Goal: Check status: Check status

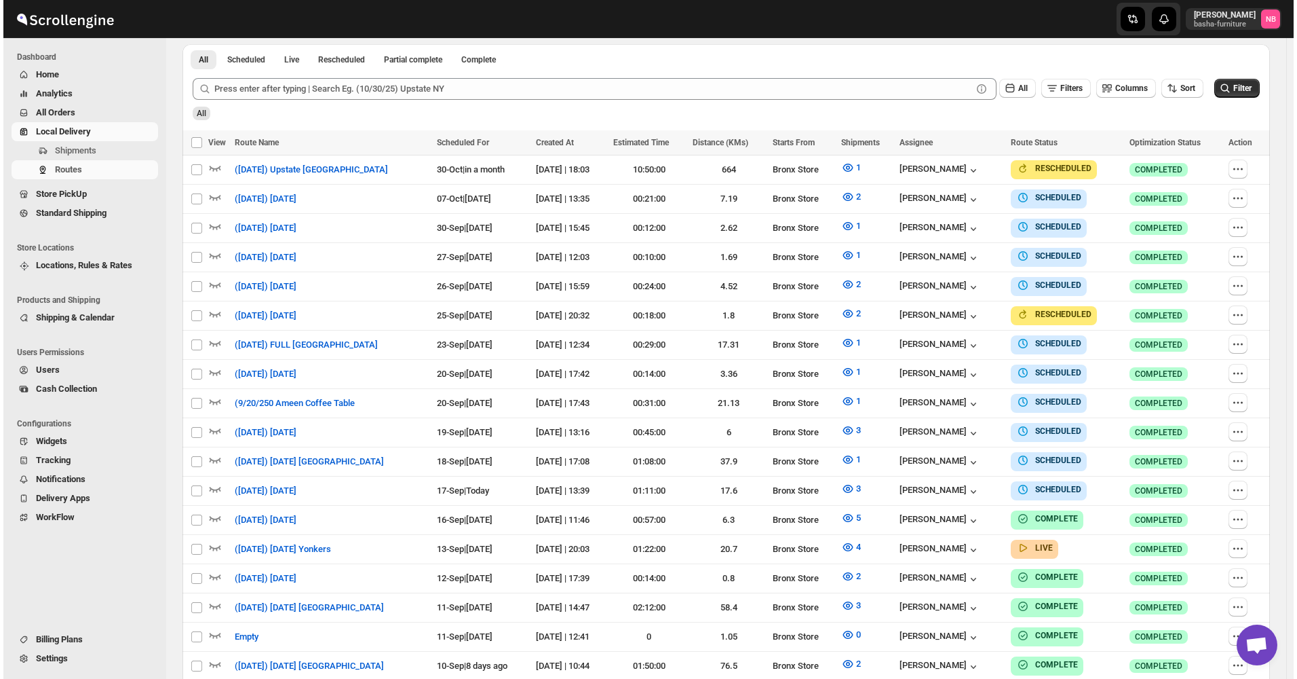
scroll to position [369, 0]
click at [1251, 79] on button "Filter" at bounding box center [1233, 88] width 45 height 19
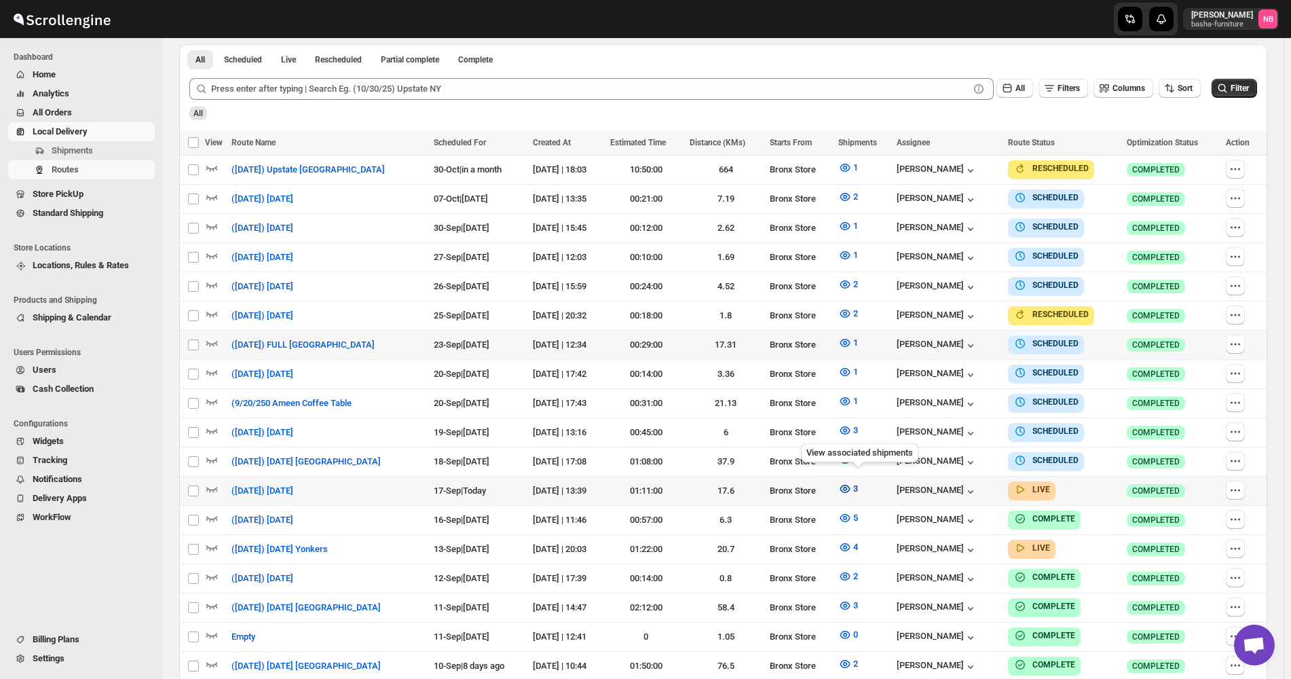
click at [852, 486] on icon "button" at bounding box center [845, 489] width 14 height 14
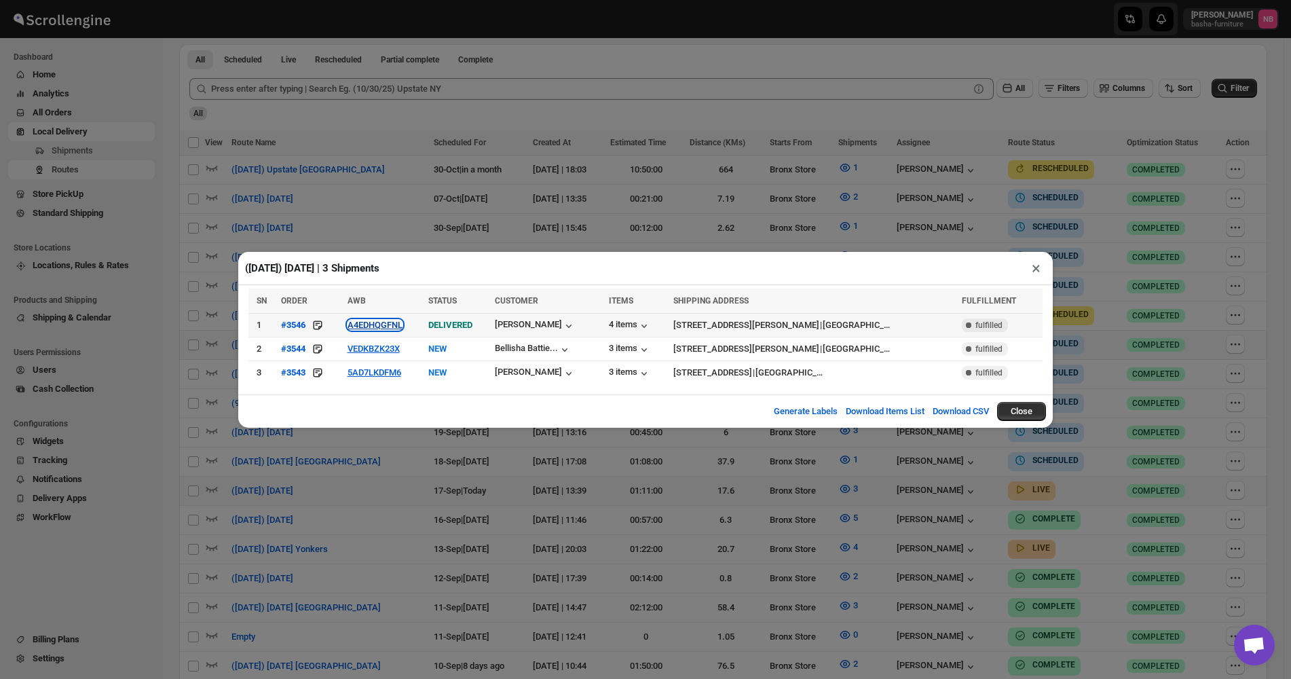
click at [398, 327] on button "A4EDHQGFNL" at bounding box center [374, 325] width 55 height 10
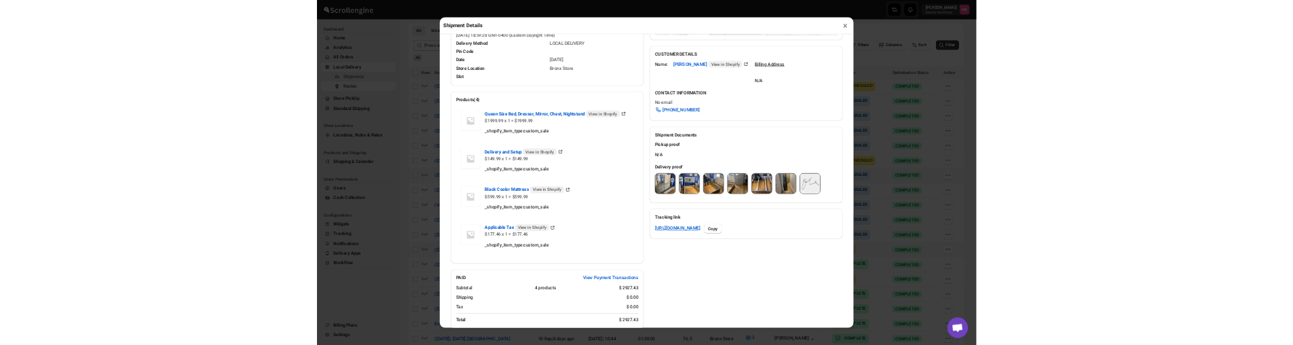
scroll to position [407, 0]
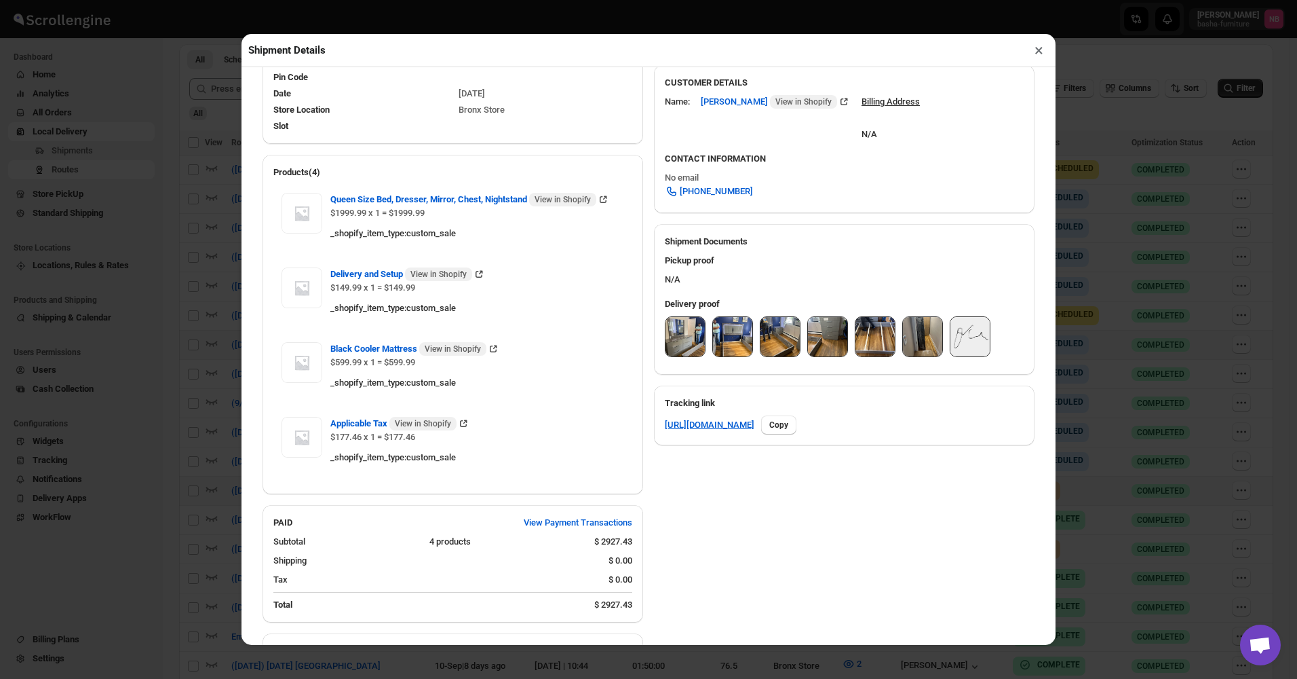
click at [679, 347] on img at bounding box center [685, 336] width 39 height 39
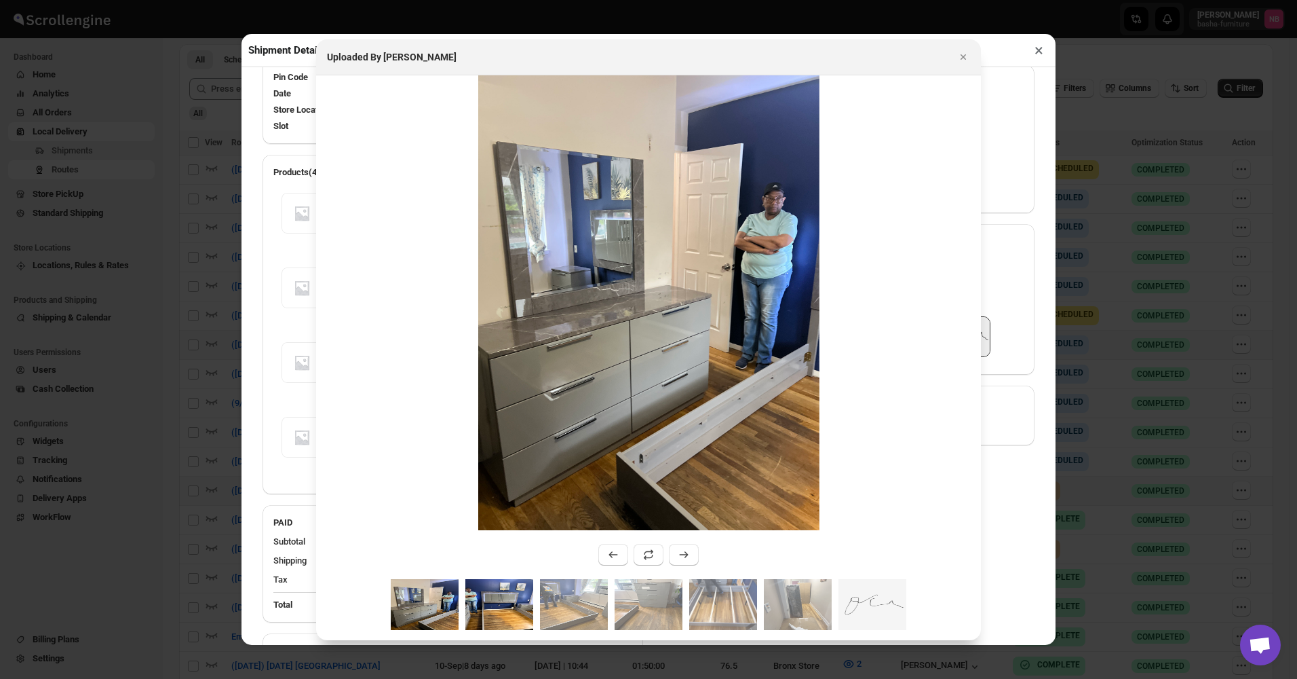
click at [515, 605] on img ":rn3u:" at bounding box center [499, 604] width 68 height 51
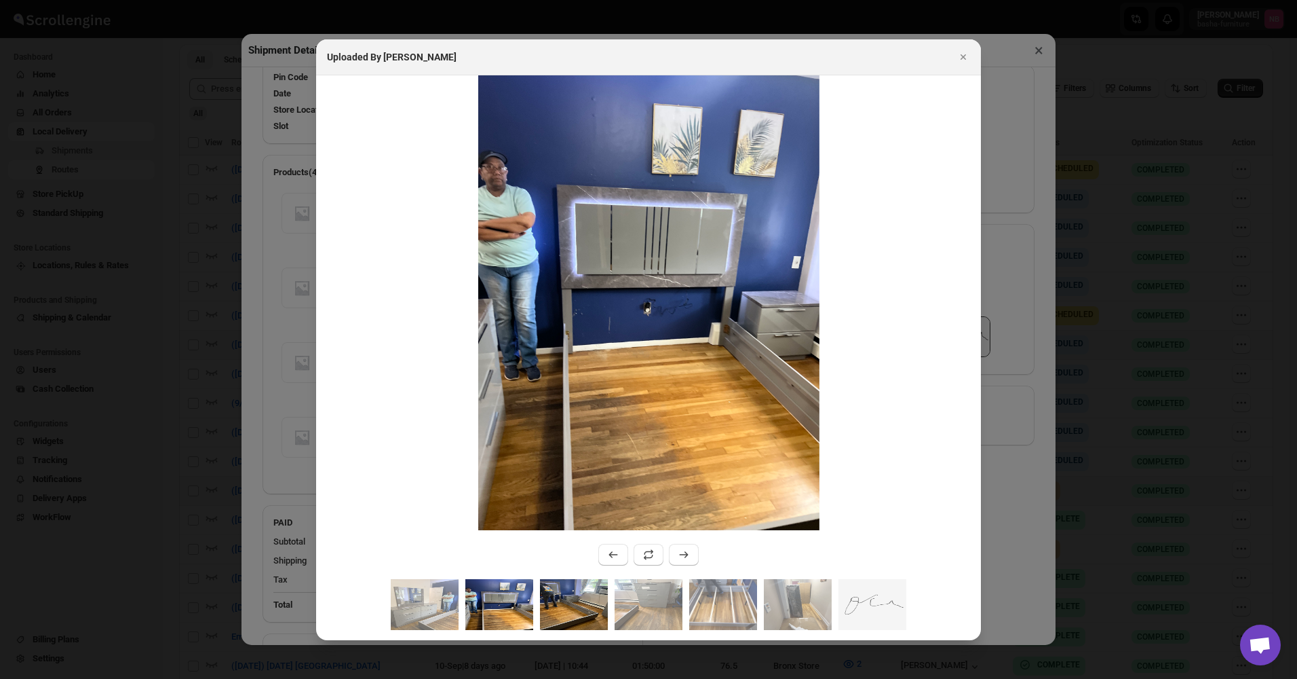
click at [581, 617] on img ":rn3u:" at bounding box center [574, 604] width 68 height 51
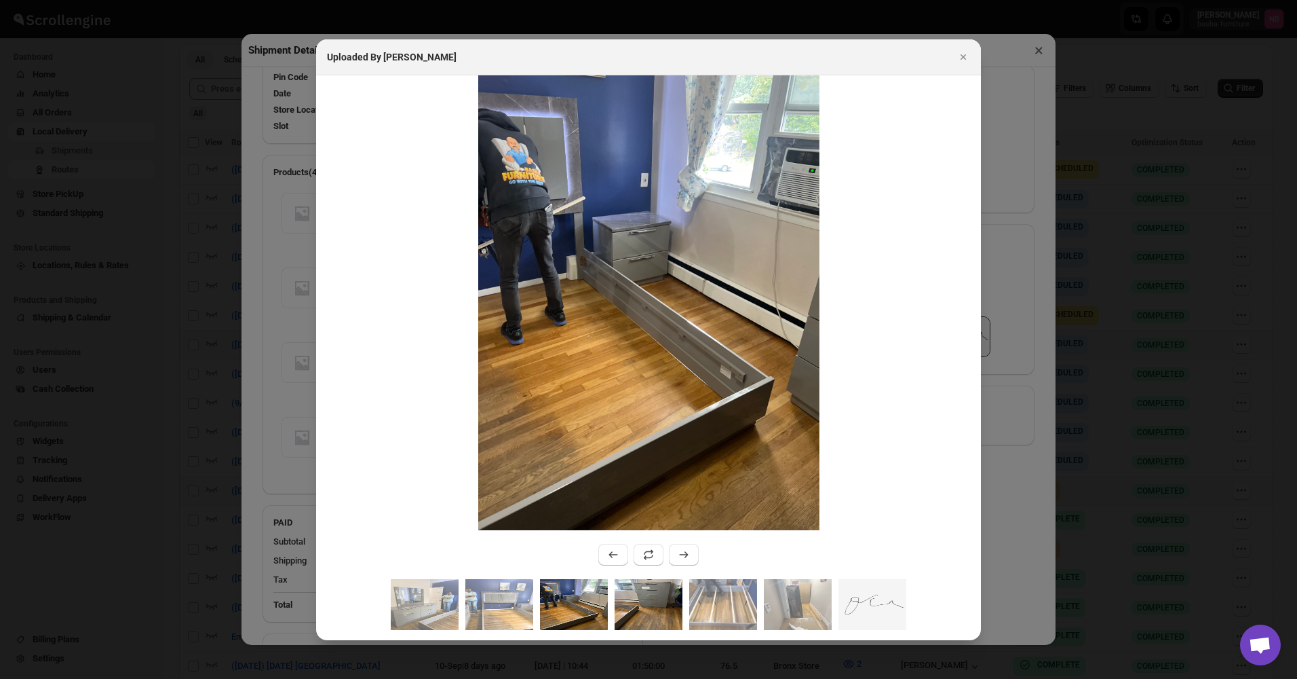
click at [641, 608] on img ":rn3u:" at bounding box center [649, 604] width 68 height 51
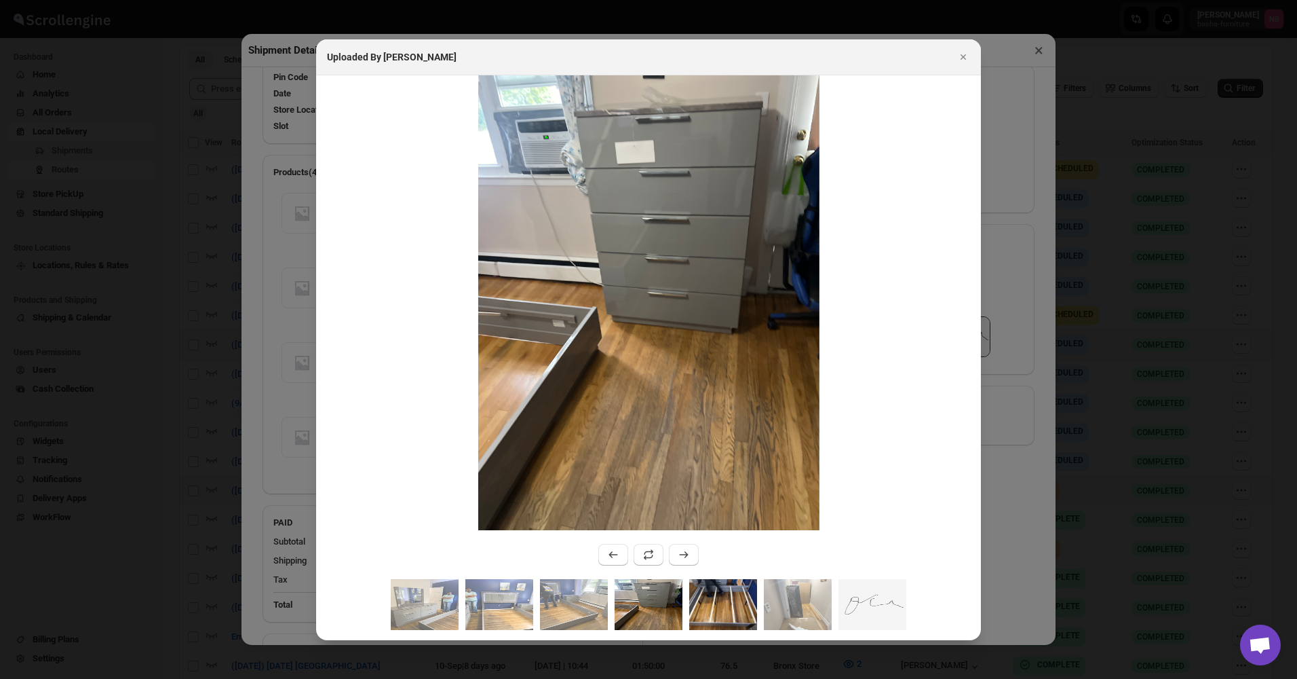
click at [703, 605] on img ":rn3u:" at bounding box center [723, 604] width 68 height 51
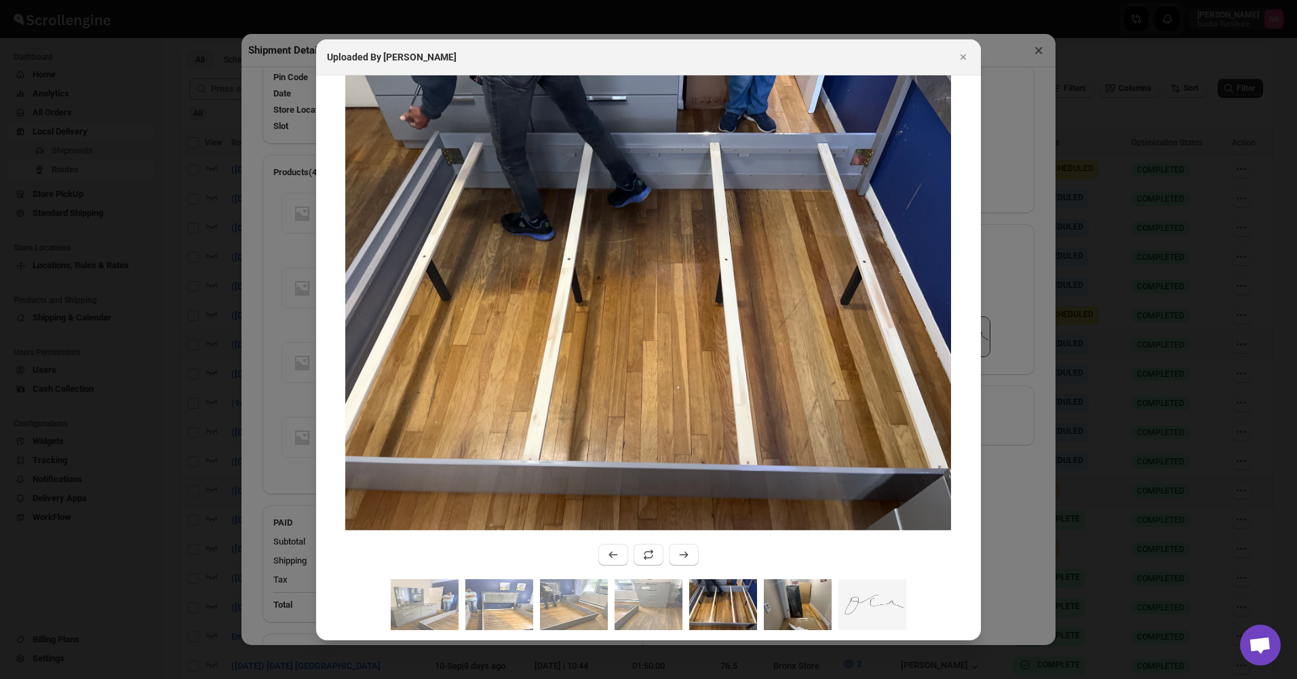
click at [797, 602] on img ":rn3u:" at bounding box center [798, 604] width 68 height 51
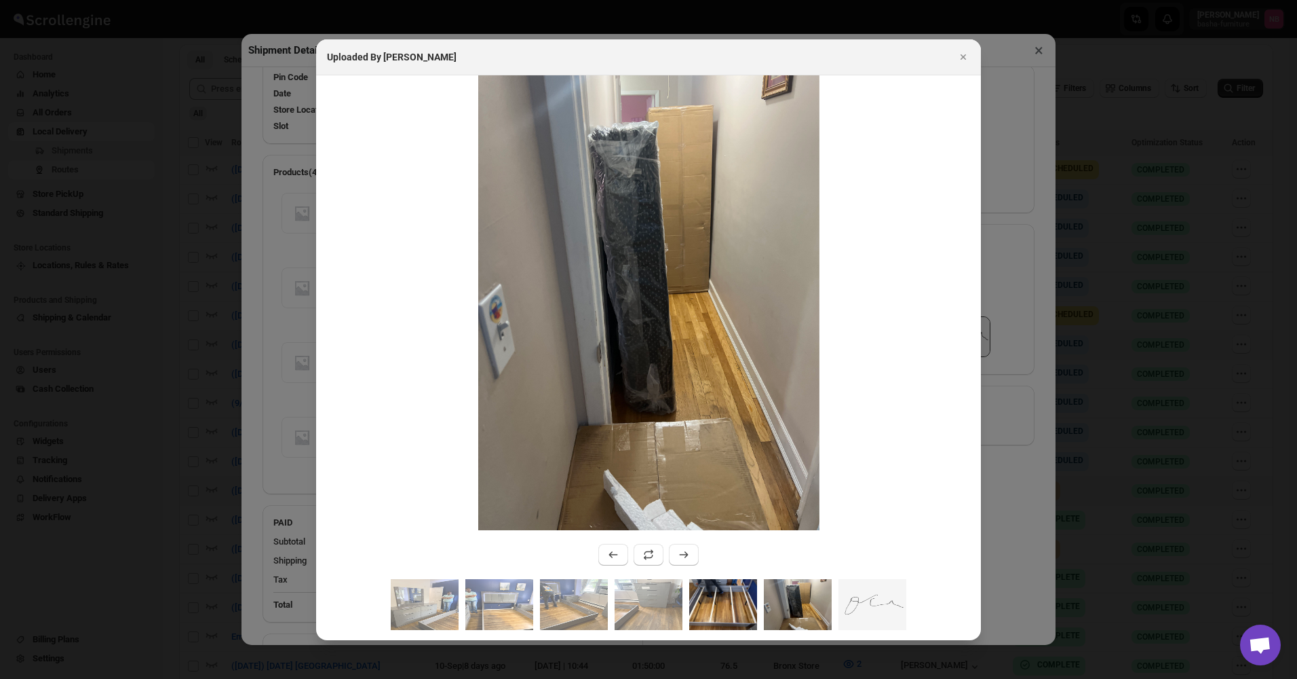
click at [733, 594] on img ":rn3u:" at bounding box center [723, 604] width 68 height 51
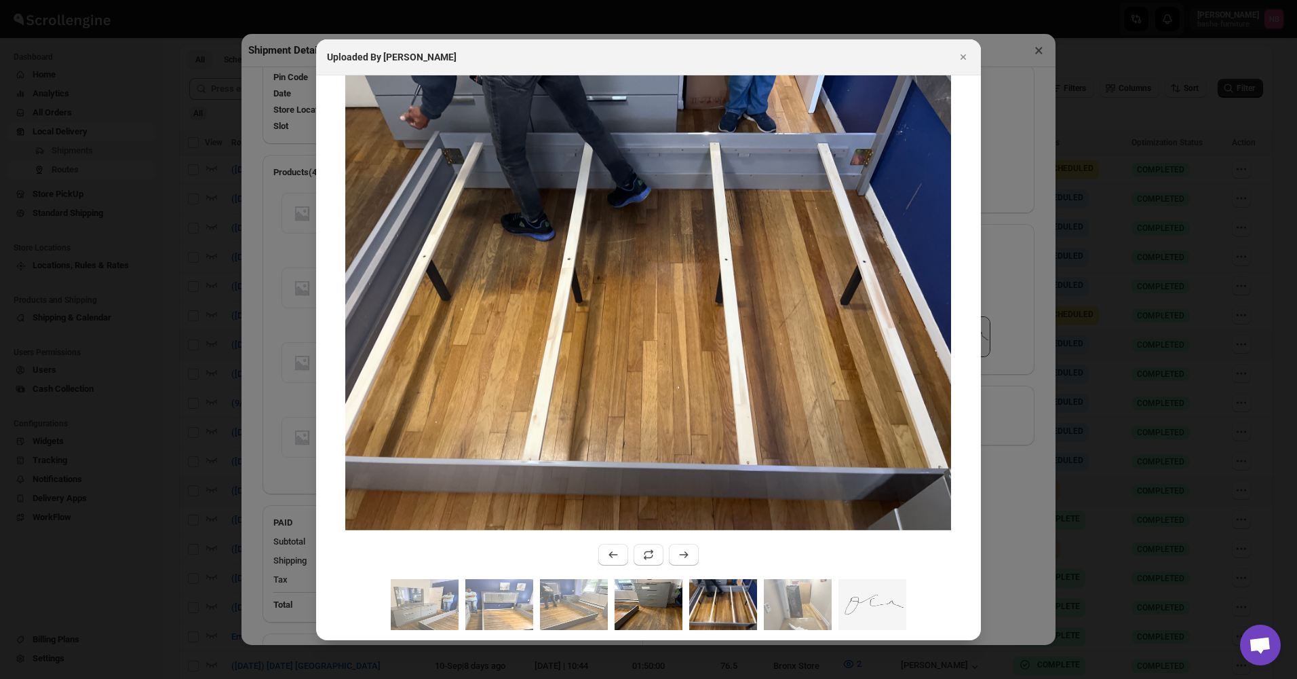
click at [651, 599] on img ":rn3u:" at bounding box center [649, 604] width 68 height 51
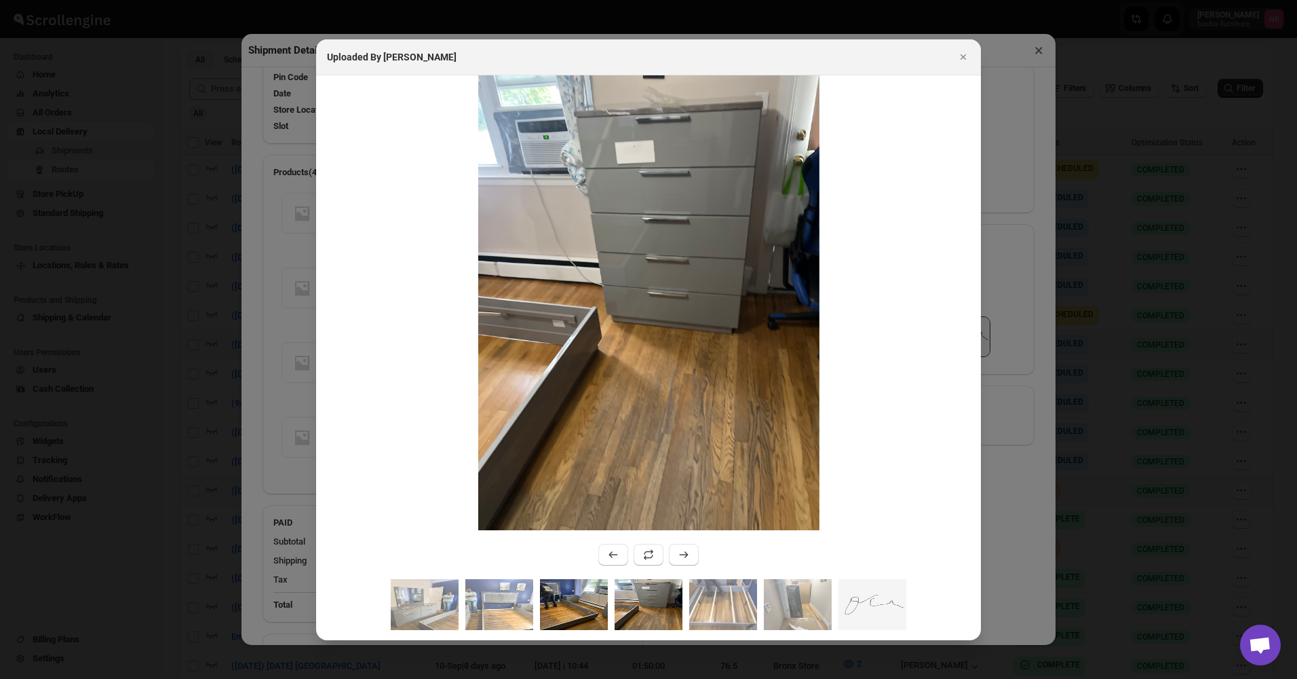
click at [589, 607] on img ":rn3u:" at bounding box center [574, 604] width 68 height 51
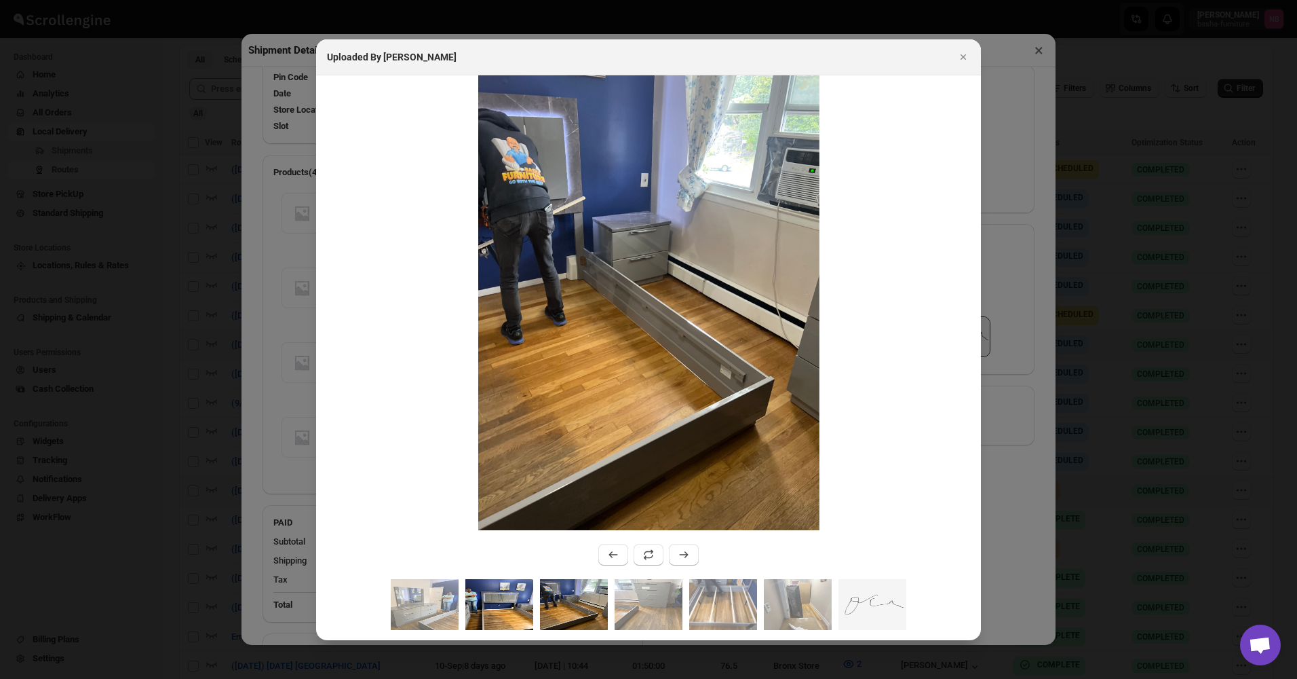
click at [514, 613] on img ":rn3u:" at bounding box center [499, 604] width 68 height 51
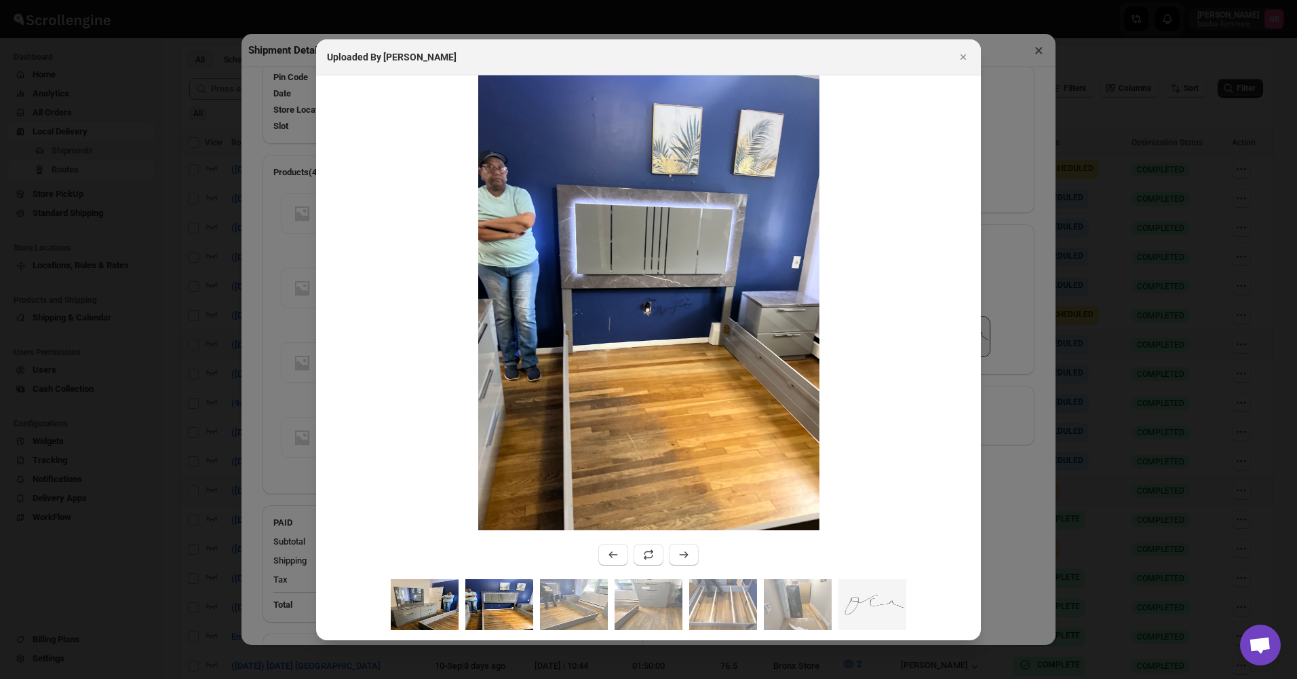
click at [428, 609] on img ":rn3u:" at bounding box center [425, 604] width 68 height 51
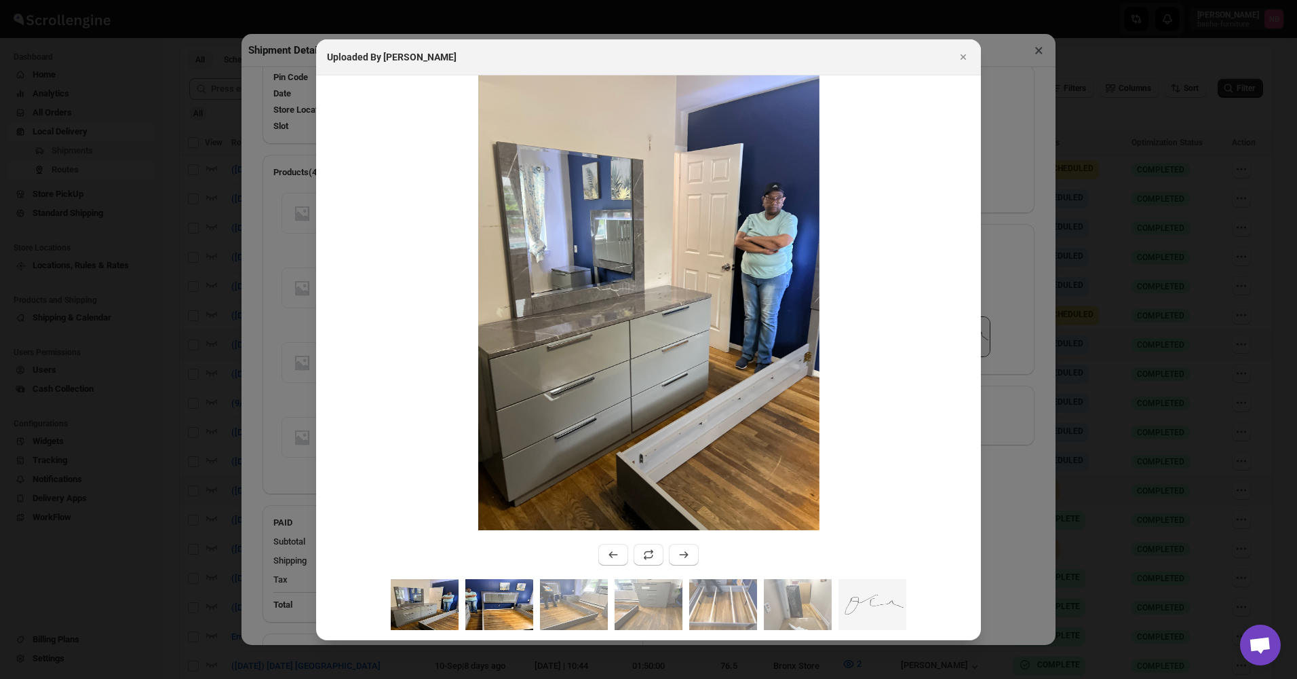
click at [518, 607] on img ":rn3u:" at bounding box center [499, 604] width 68 height 51
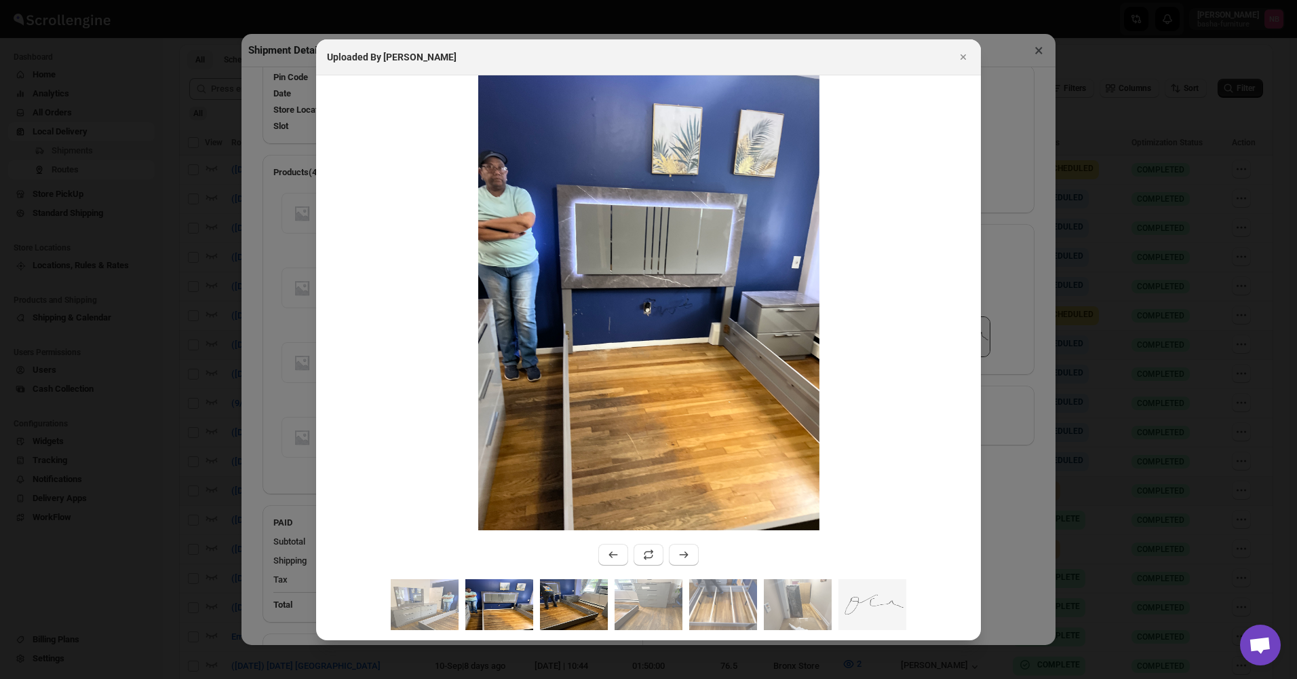
click at [546, 613] on img ":rn3u:" at bounding box center [574, 604] width 68 height 51
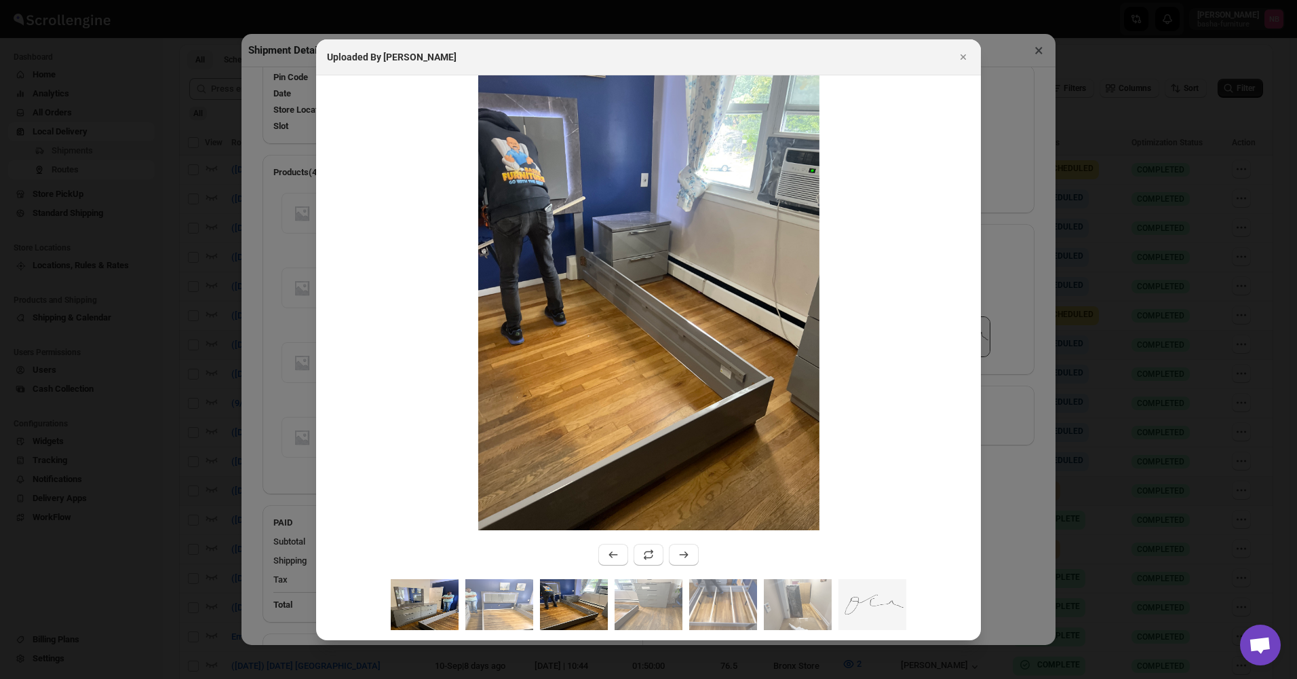
click at [430, 610] on img ":rn3u:" at bounding box center [425, 604] width 68 height 51
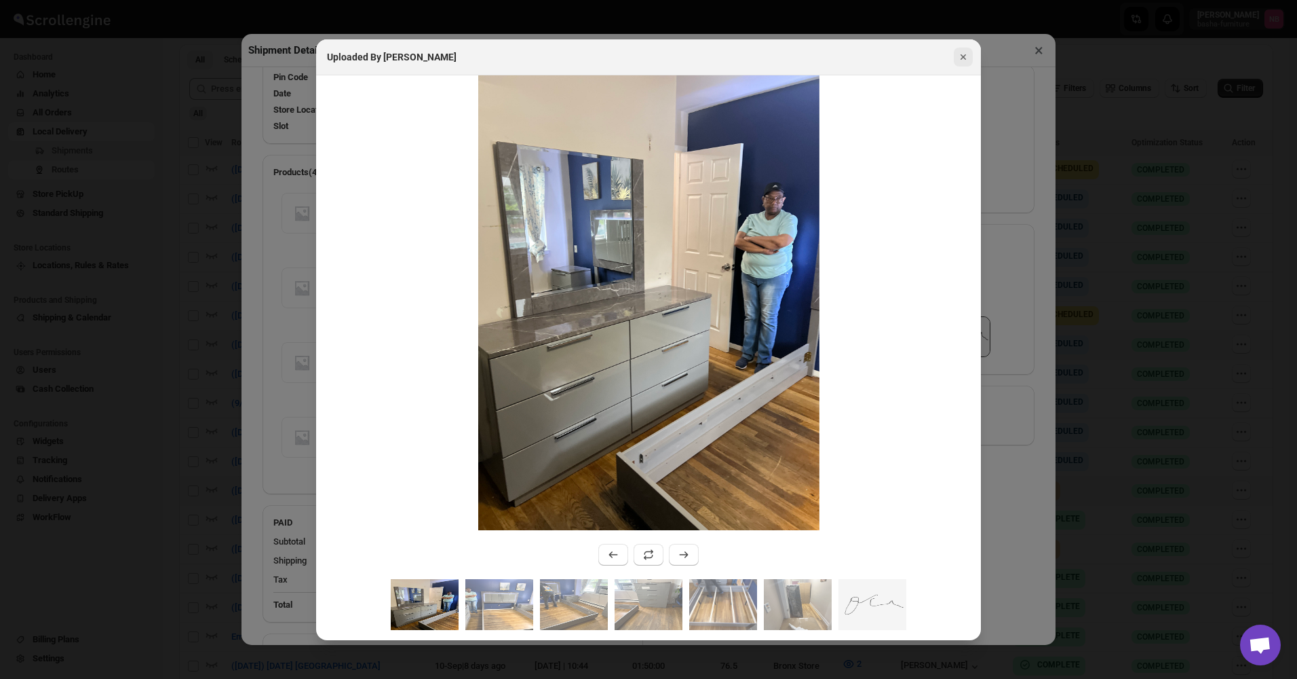
click at [967, 56] on icon "Close" at bounding box center [964, 57] width 14 height 14
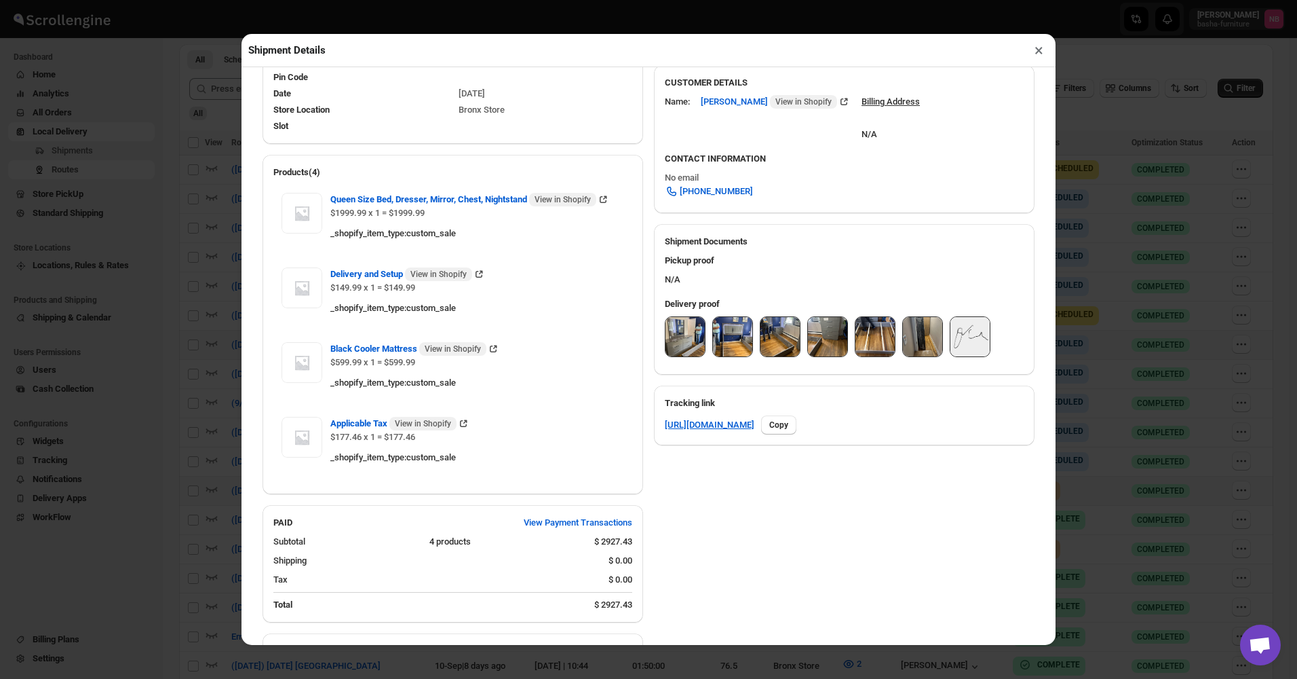
click at [1037, 56] on button "×" at bounding box center [1039, 50] width 20 height 19
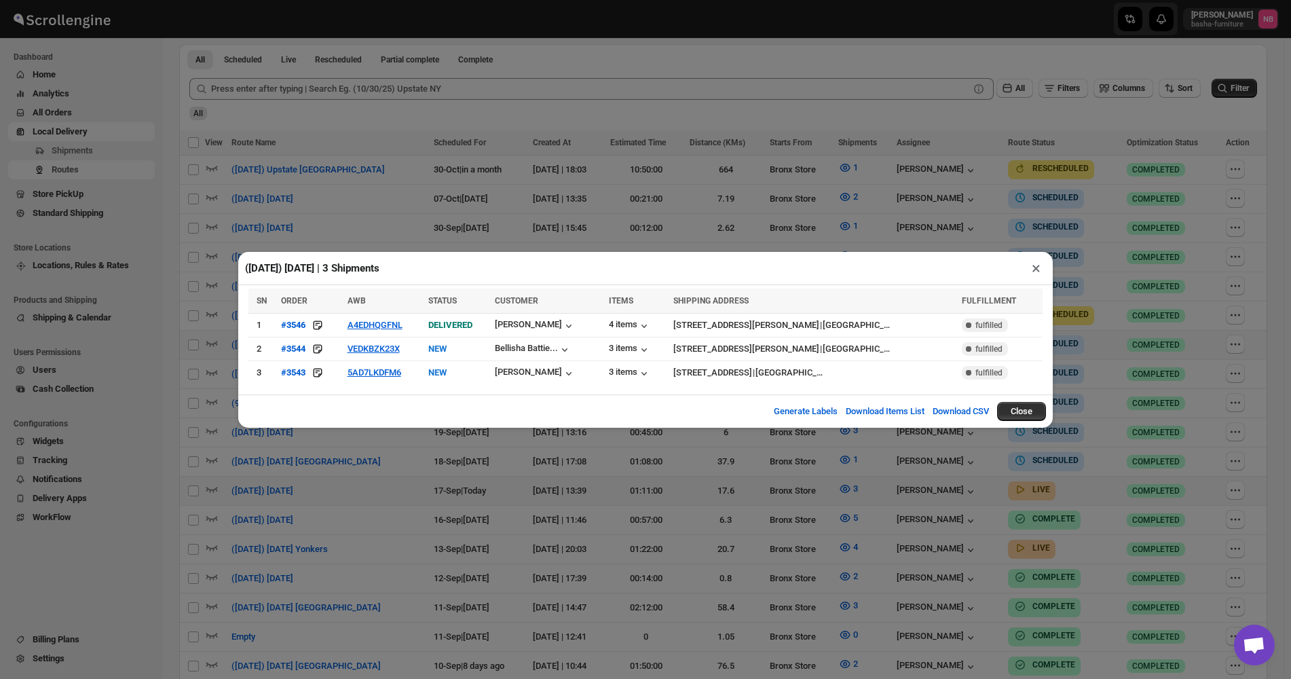
click at [461, 503] on div "([DATE]) [DATE] | 3 Shipments × SN ORDER AWB STATUS CUSTOMER ITEMS SHIPPING ADD…" at bounding box center [645, 339] width 1291 height 679
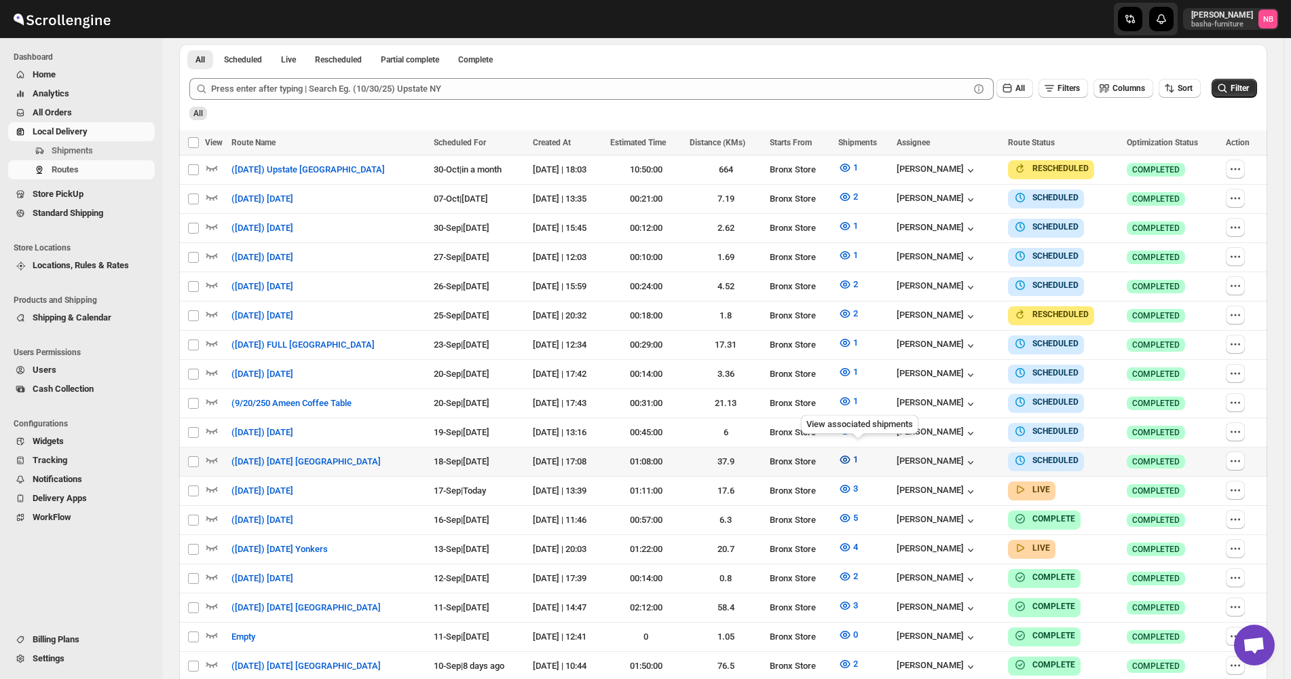
click at [850, 455] on icon "button" at bounding box center [844, 459] width 10 height 8
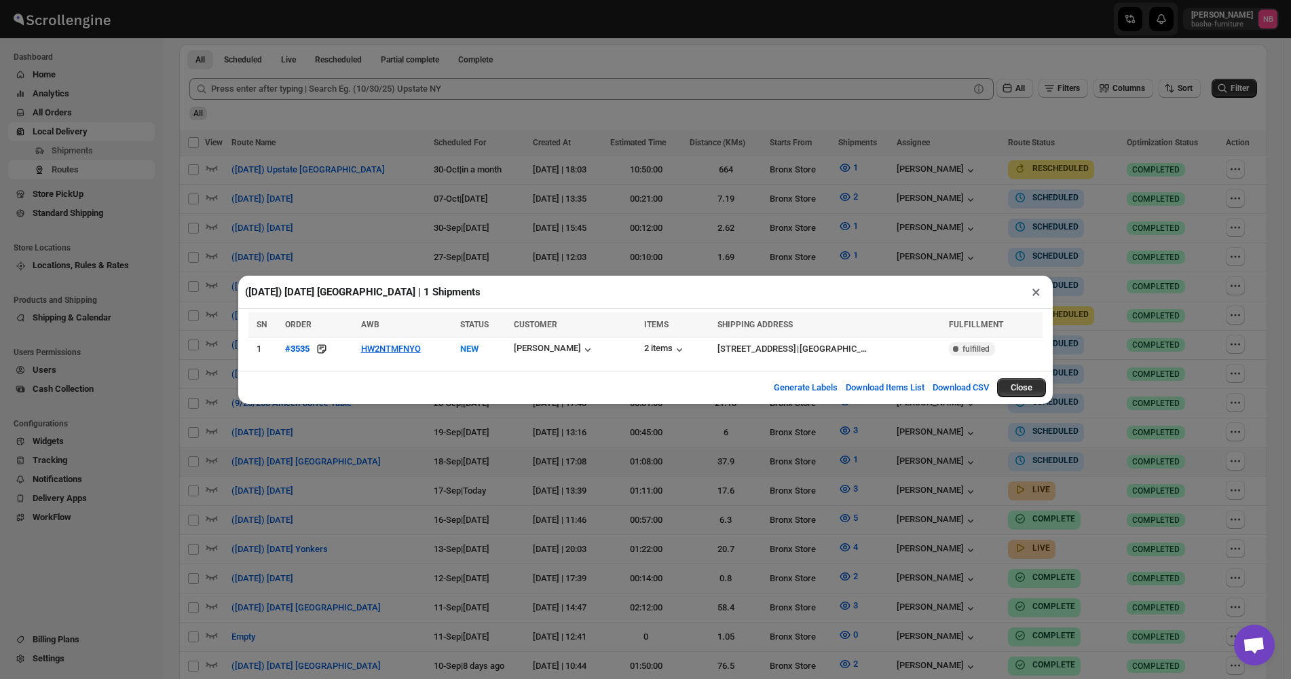
click at [514, 460] on div "([DATE]) [DATE] [GEOGRAPHIC_DATA] | 1 Shipments × SN ORDER AWB STATUS CUSTOMER …" at bounding box center [645, 339] width 1291 height 679
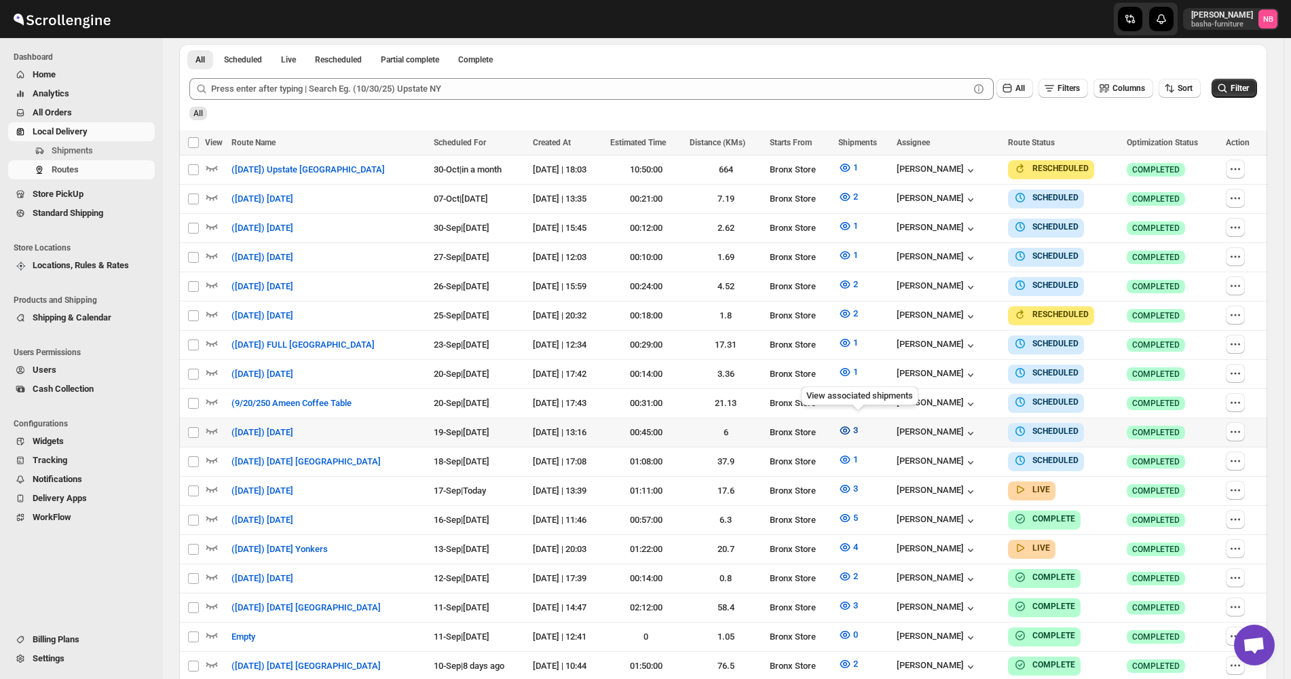
click at [852, 429] on icon "button" at bounding box center [845, 430] width 14 height 14
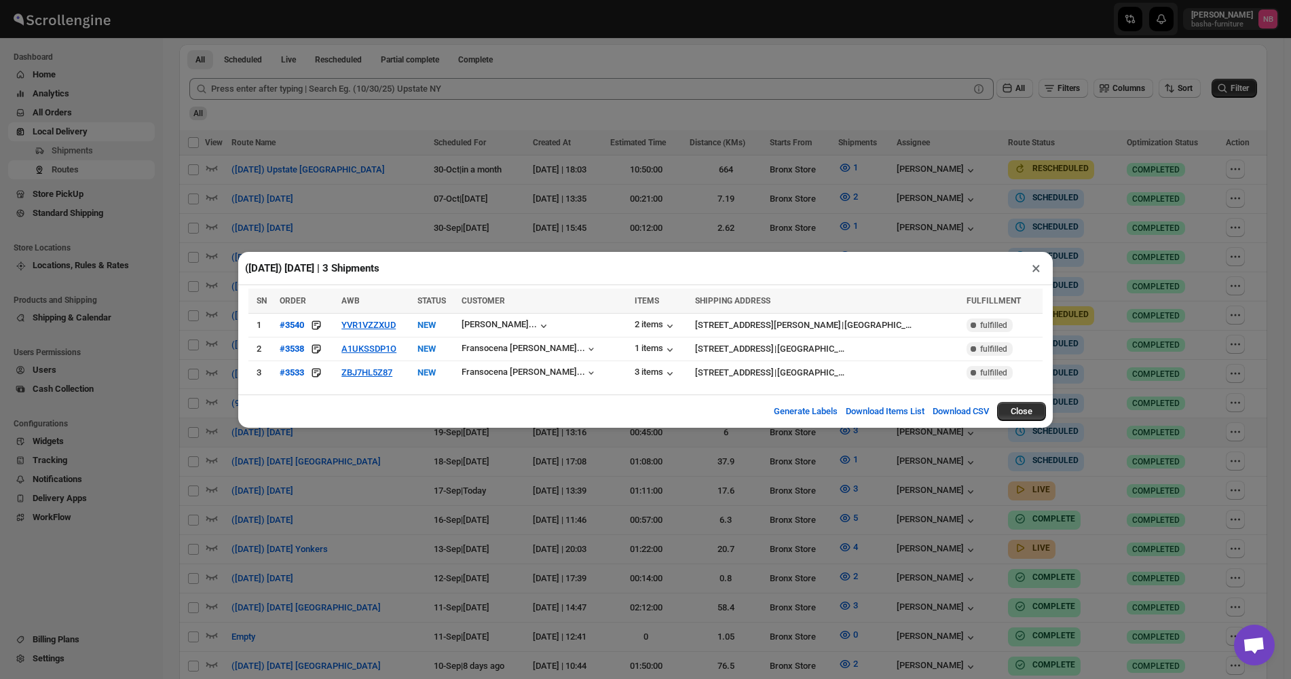
click at [419, 505] on div "([DATE]) [DATE] | 3 Shipments × SN ORDER AWB STATUS CUSTOMER ITEMS SHIPPING ADD…" at bounding box center [645, 339] width 1291 height 679
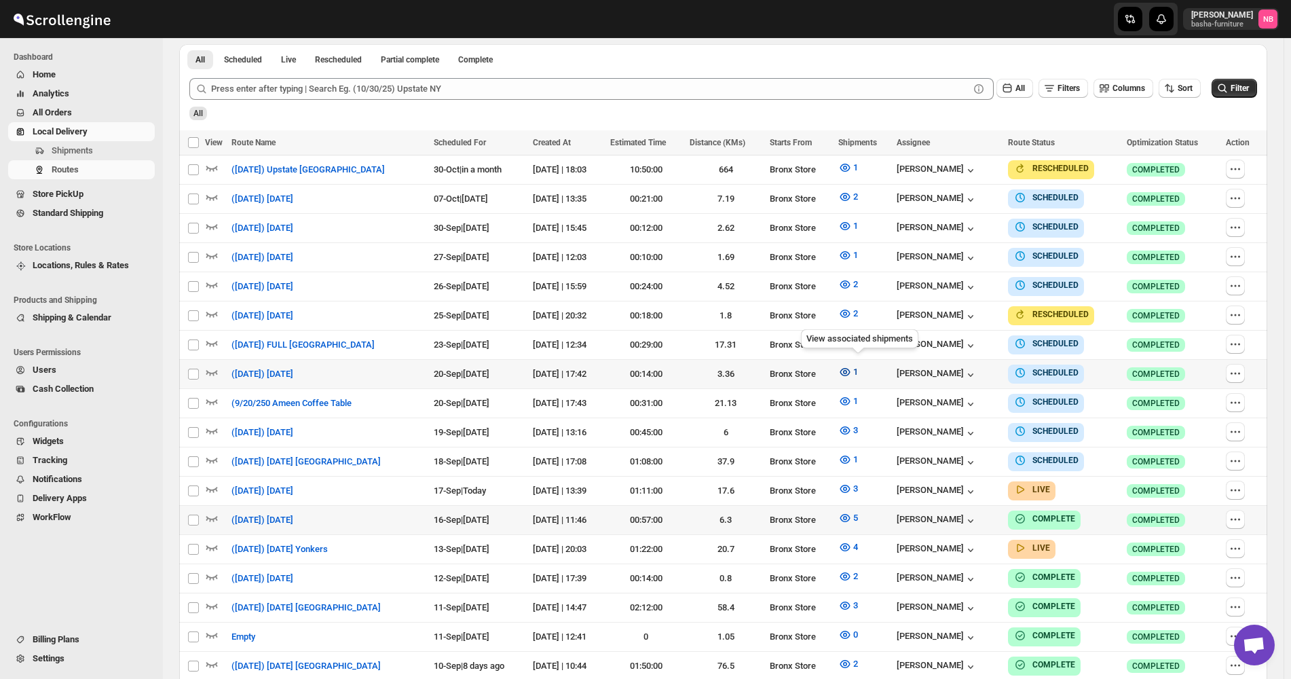
click at [852, 371] on icon "button" at bounding box center [845, 372] width 14 height 14
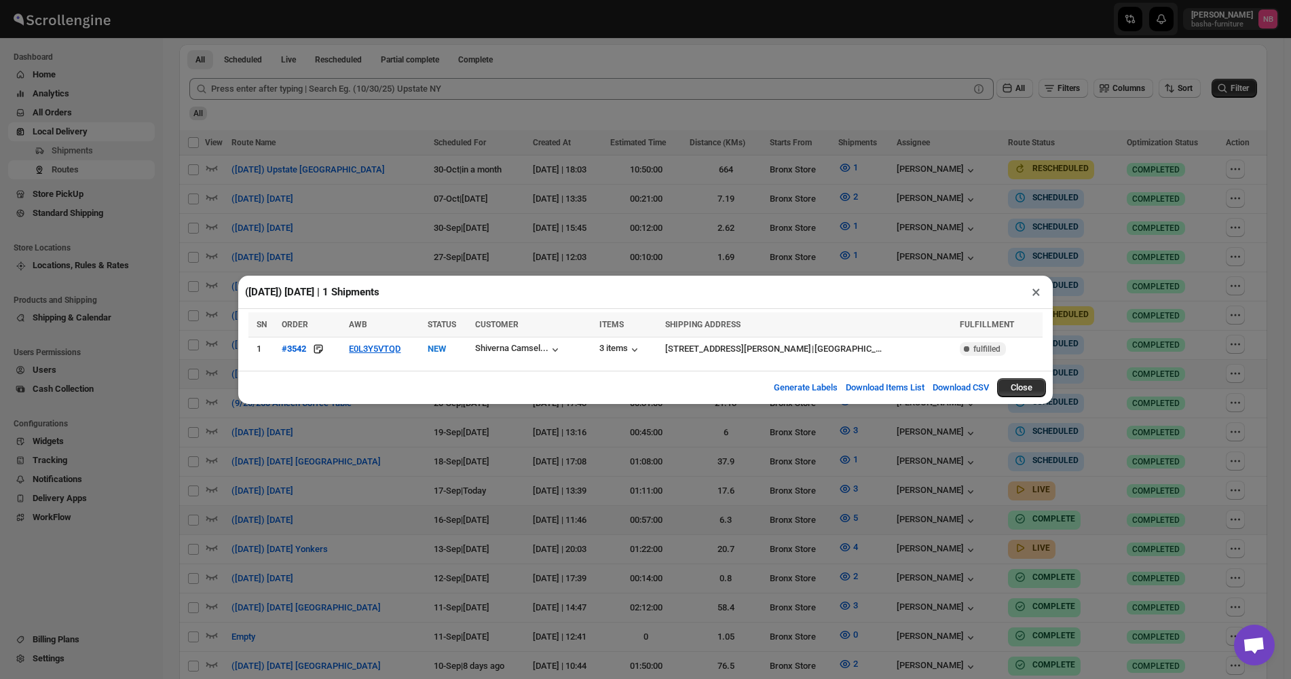
click at [556, 430] on div "([DATE]) [DATE] | 1 Shipments × SN ORDER AWB STATUS CUSTOMER ITEMS SHIPPING ADD…" at bounding box center [645, 339] width 1291 height 679
